Goal: Task Accomplishment & Management: Use online tool/utility

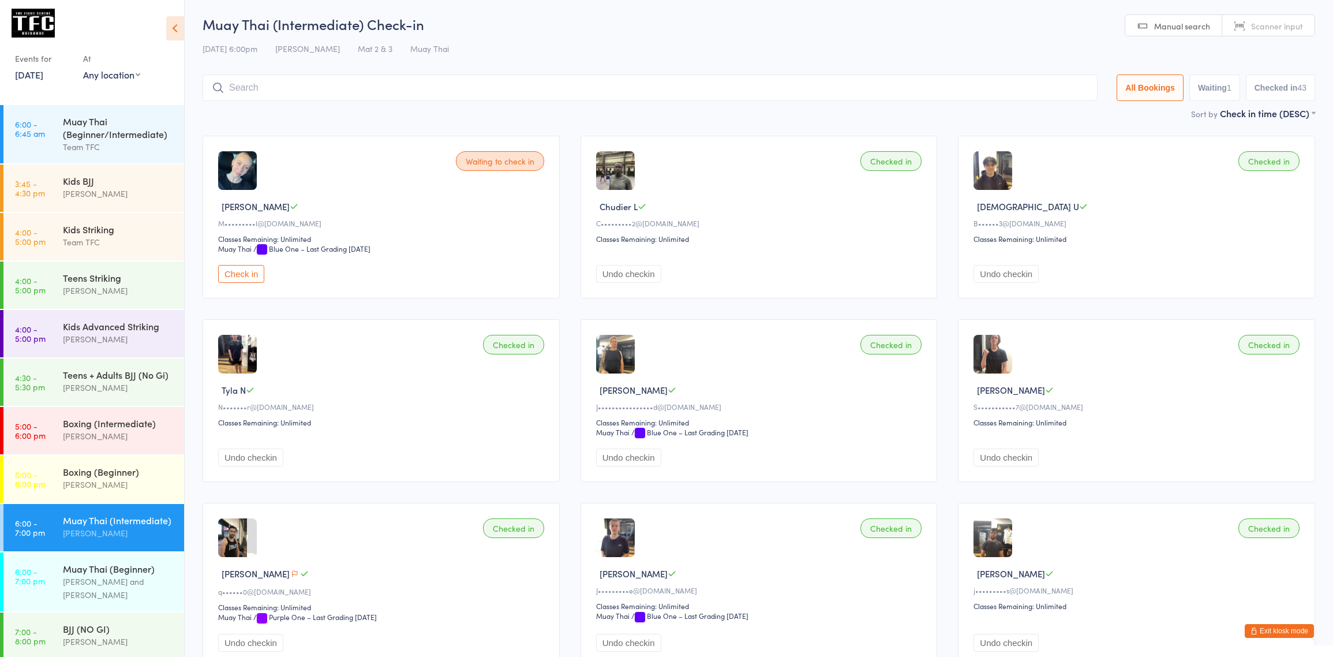
click at [38, 71] on link "[DATE]" at bounding box center [29, 74] width 28 height 13
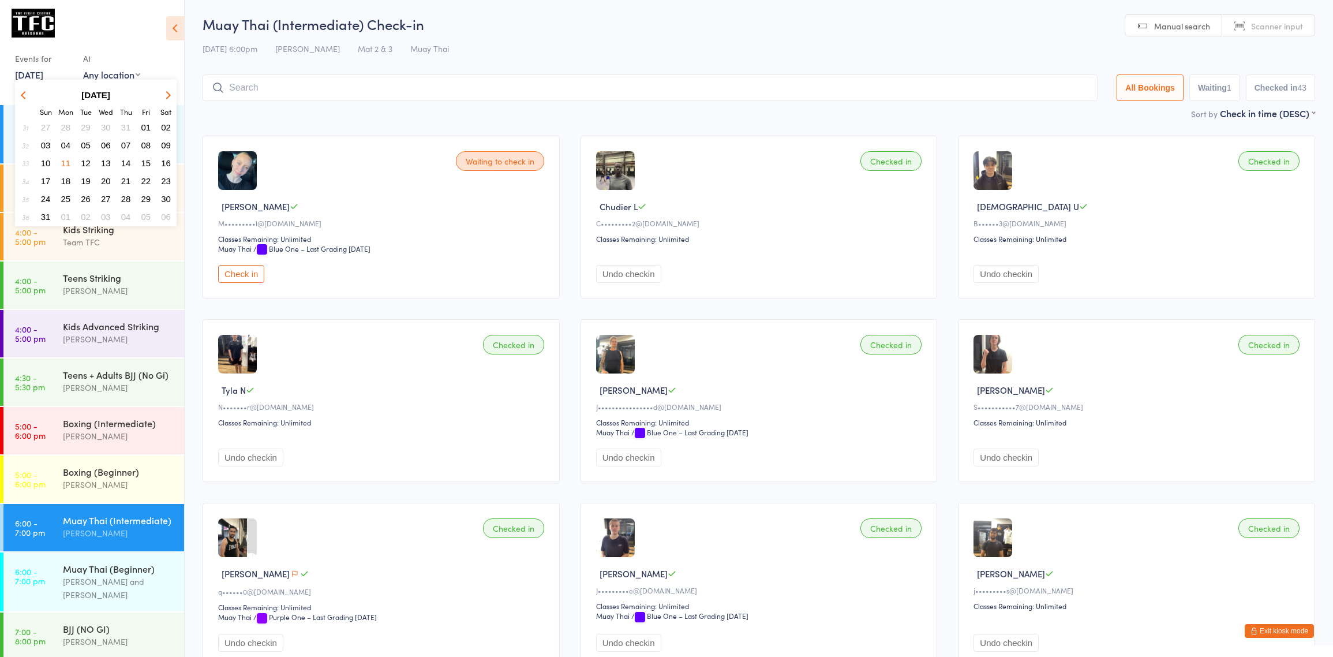
click at [166, 92] on icon "button" at bounding box center [167, 95] width 8 height 8
click at [166, 94] on icon "button" at bounding box center [167, 95] width 8 height 8
click at [166, 95] on icon "button" at bounding box center [167, 95] width 8 height 8
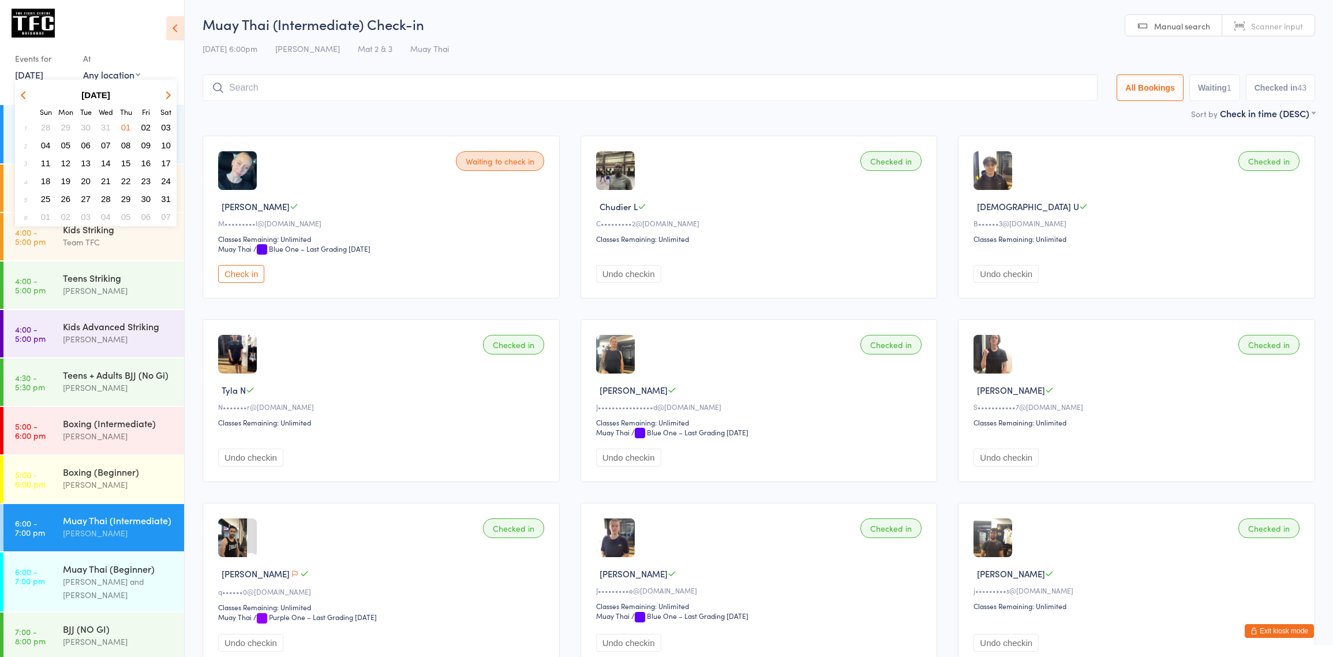
click at [21, 93] on icon "button" at bounding box center [25, 95] width 8 height 8
click at [22, 93] on icon "button" at bounding box center [25, 95] width 8 height 8
click at [124, 148] on button "11" at bounding box center [126, 145] width 18 height 16
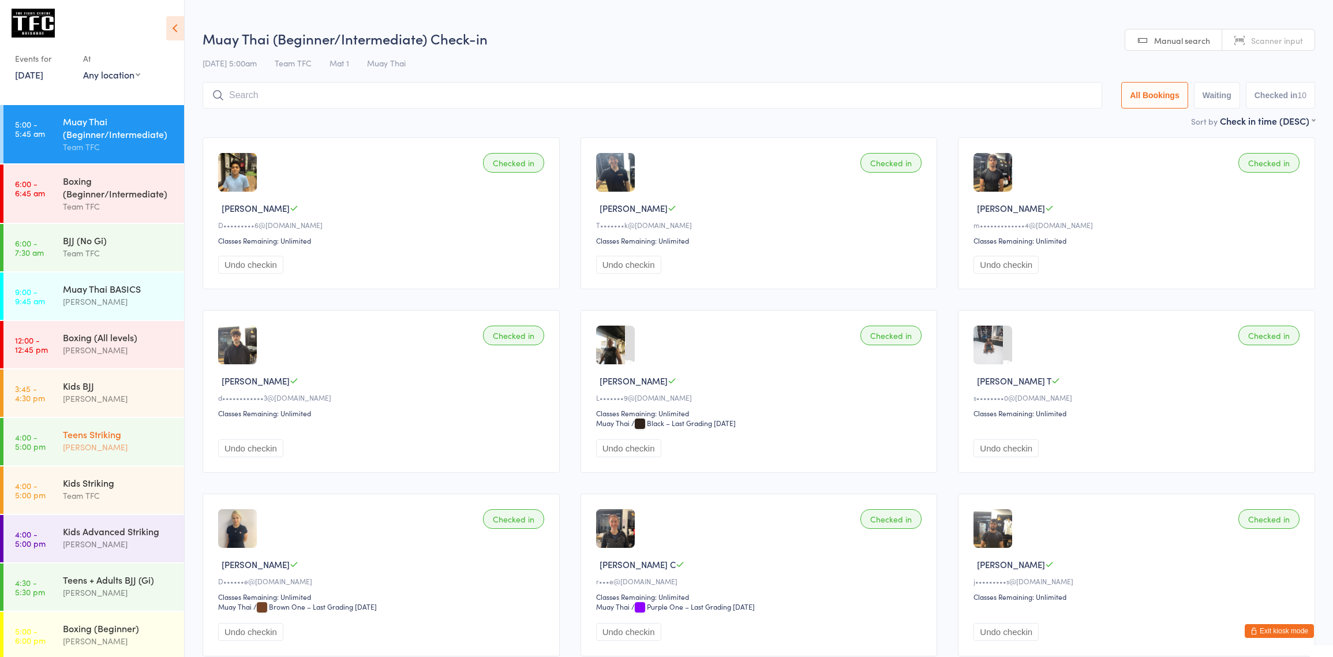
click at [97, 431] on div "Teens Striking" at bounding box center [118, 434] width 111 height 13
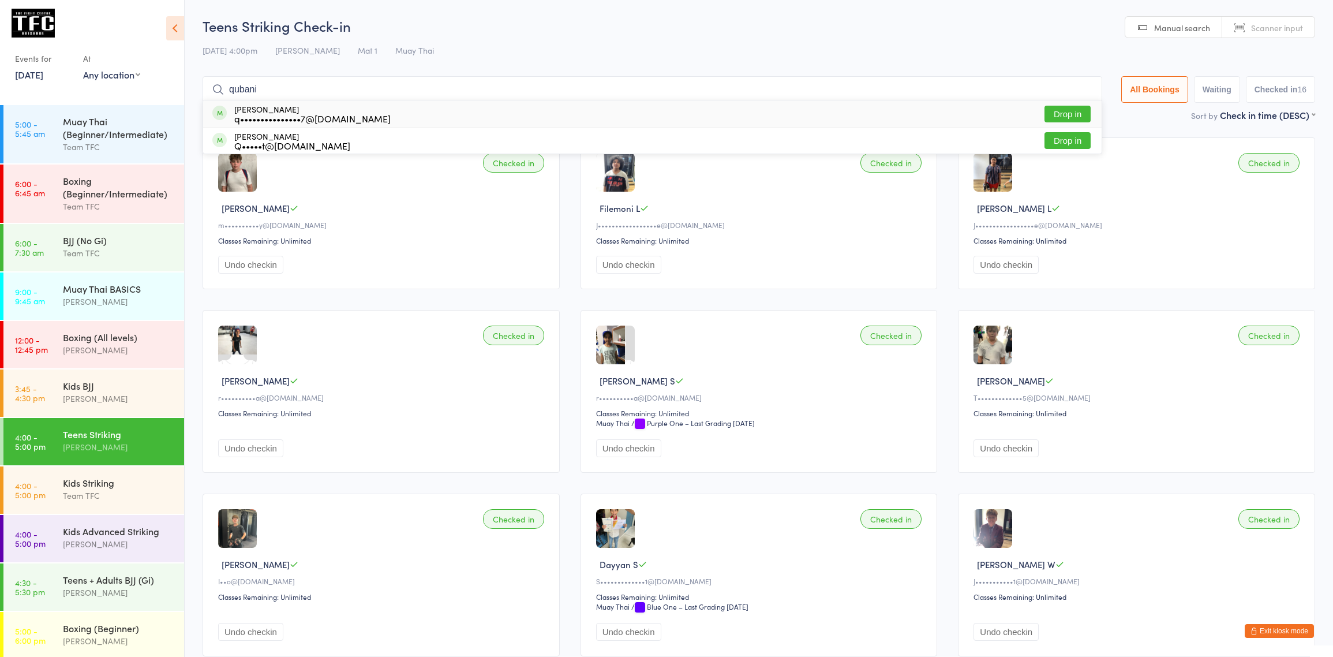
type input "qubani"
click at [250, 117] on div "q•••••••••••••••7@[DOMAIN_NAME]" at bounding box center [312, 118] width 156 height 9
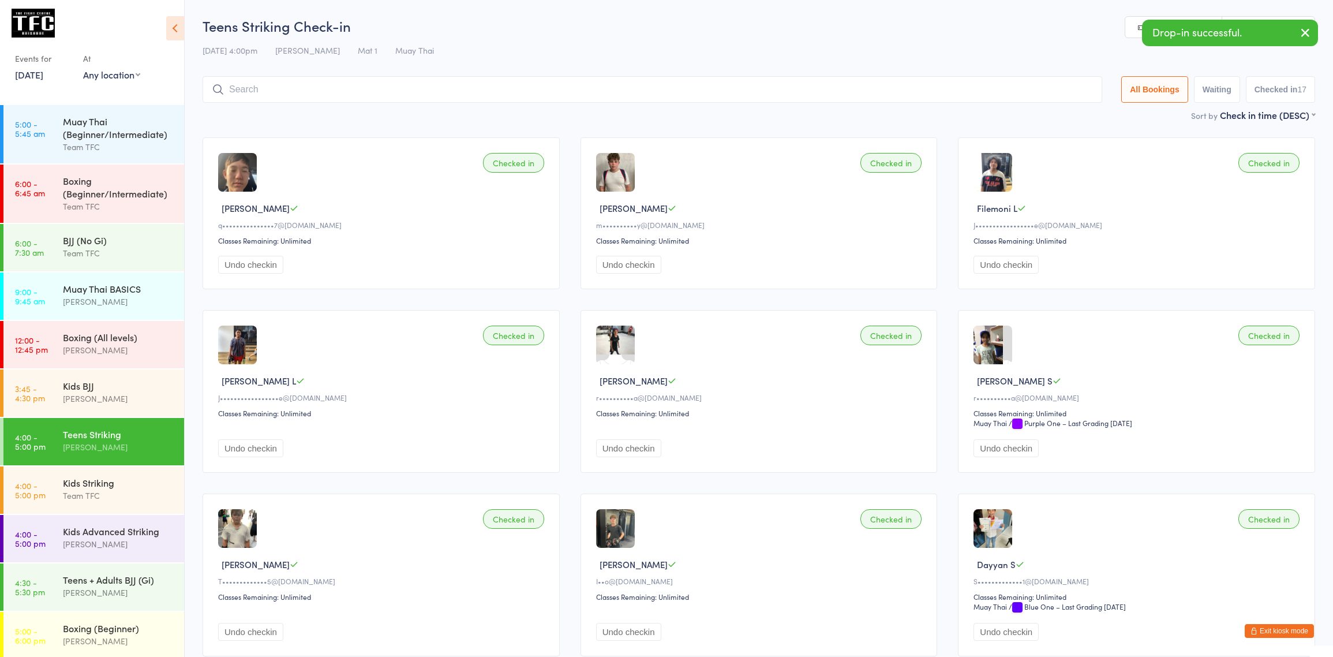
click at [265, 95] on input "search" at bounding box center [653, 89] width 900 height 27
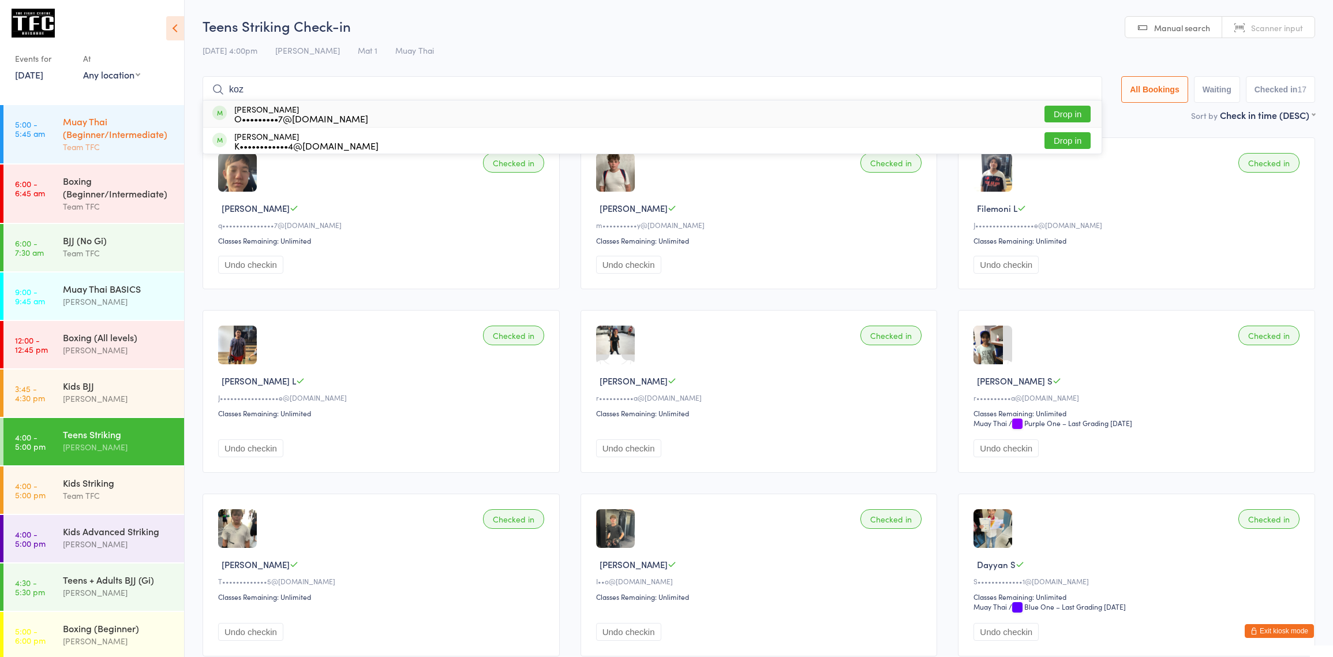
type input "koz"
